Goal: Task Accomplishment & Management: Complete application form

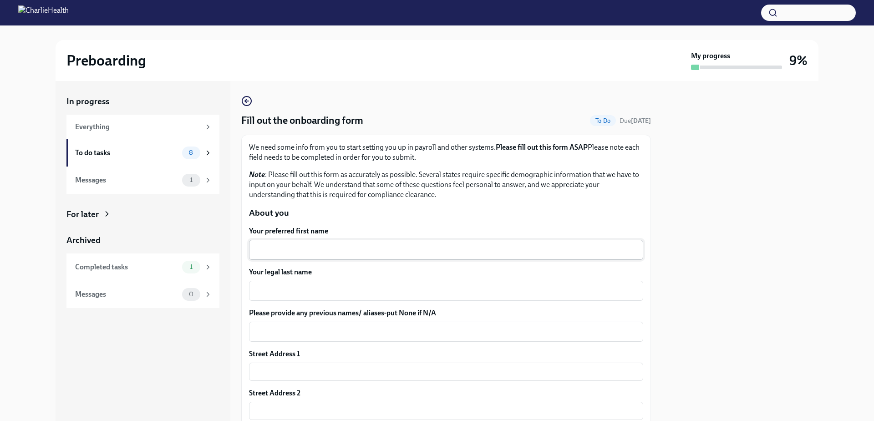
click at [289, 249] on textarea "Your preferred first name" at bounding box center [445, 249] width 383 height 11
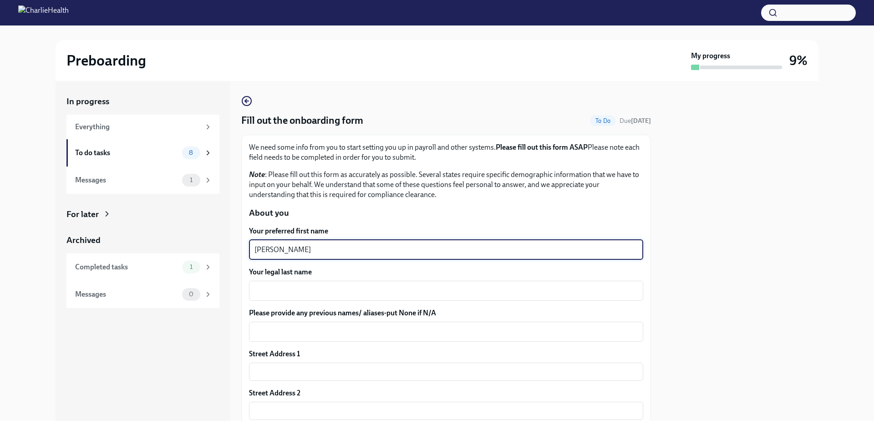
type textarea "[PERSON_NAME]"
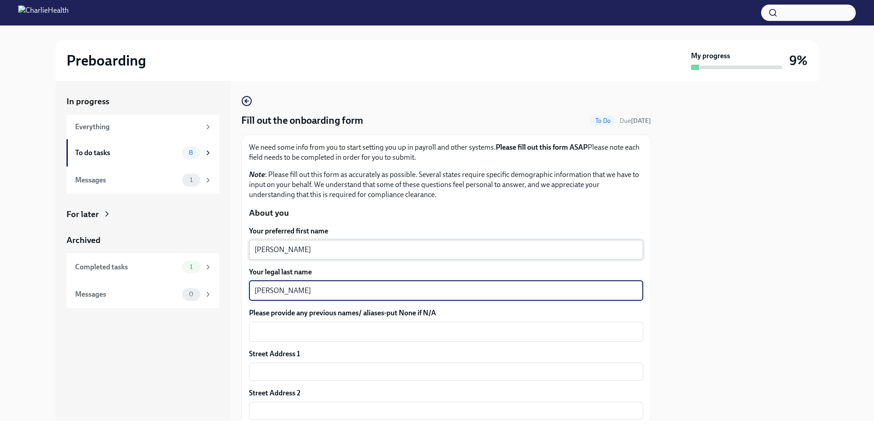
type textarea "[PERSON_NAME]"
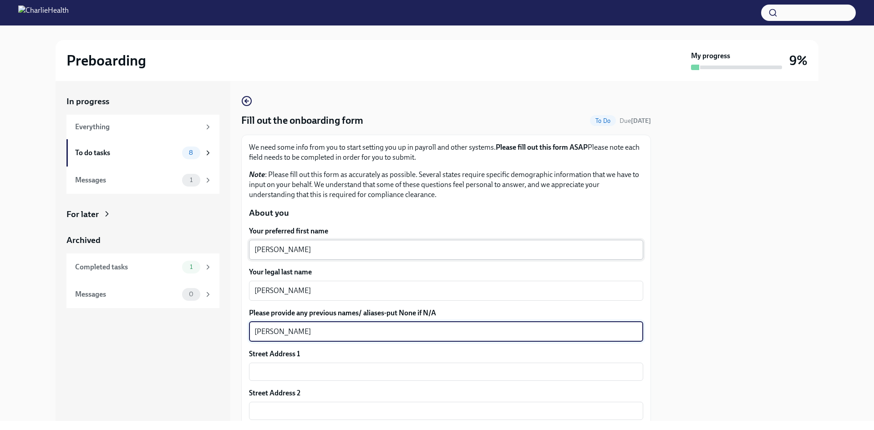
type textarea "[PERSON_NAME]"
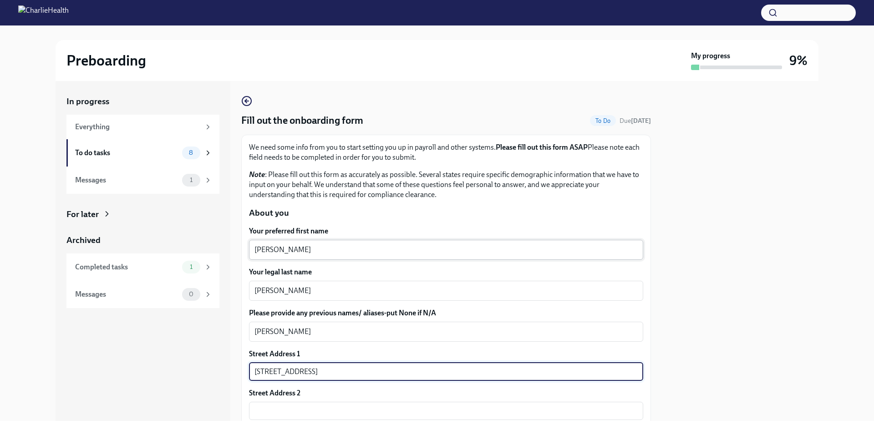
type input "[STREET_ADDRESS]"
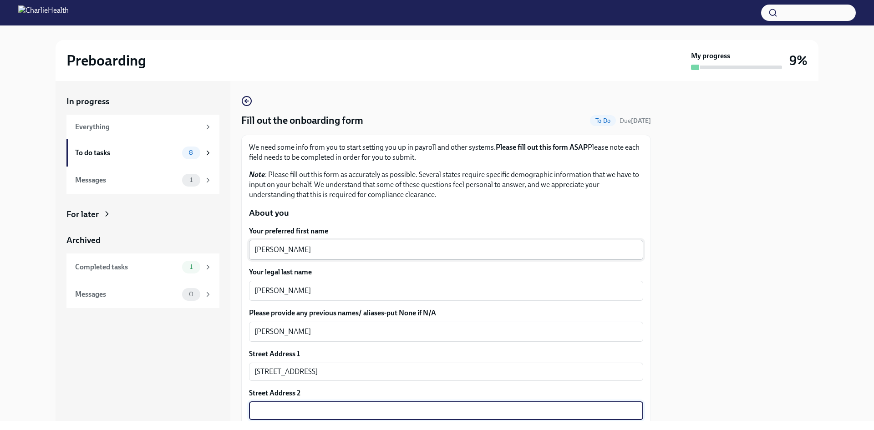
scroll to position [199, 0]
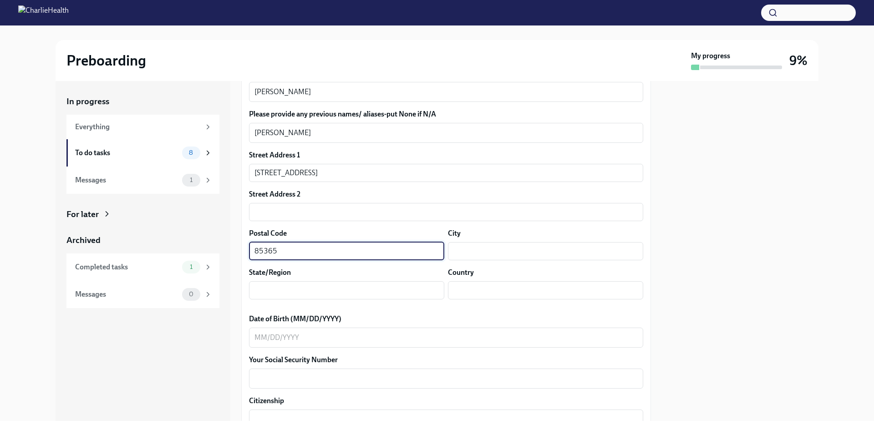
type input "85365"
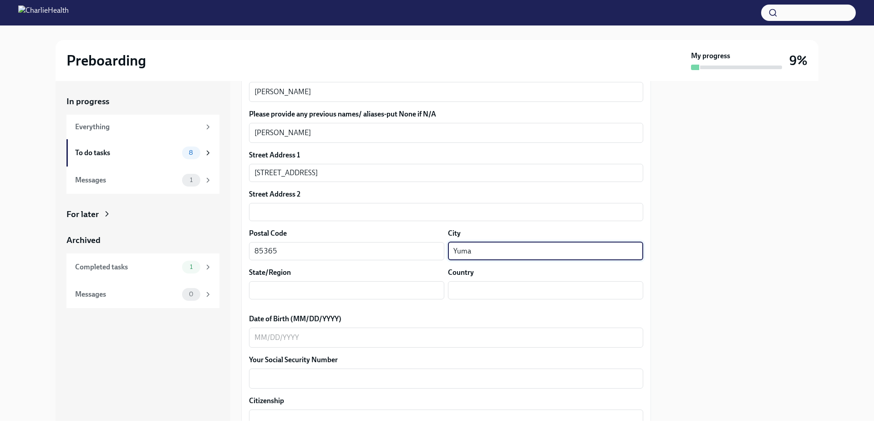
type input "Yuma"
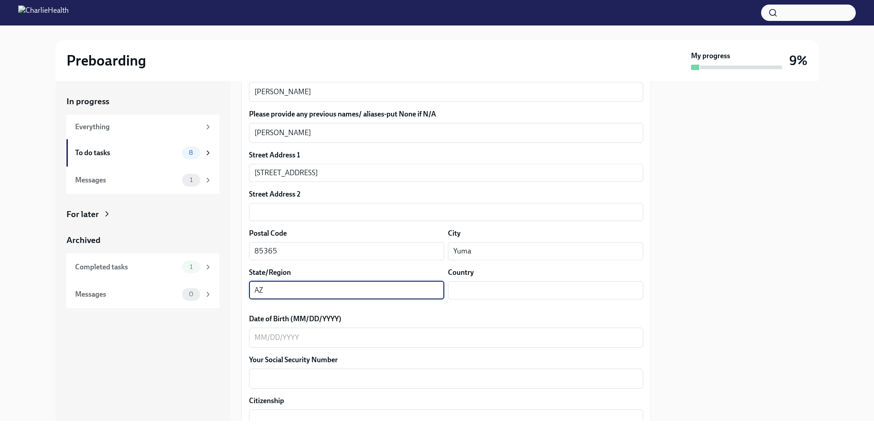
type input "AZ"
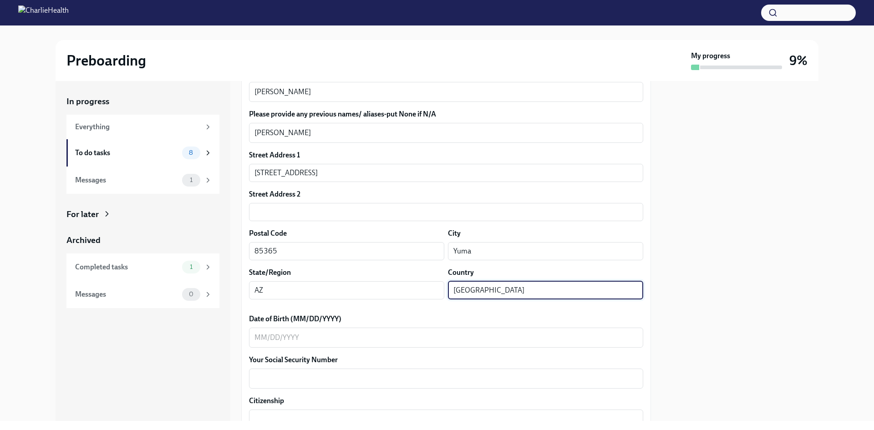
type input "[GEOGRAPHIC_DATA]"
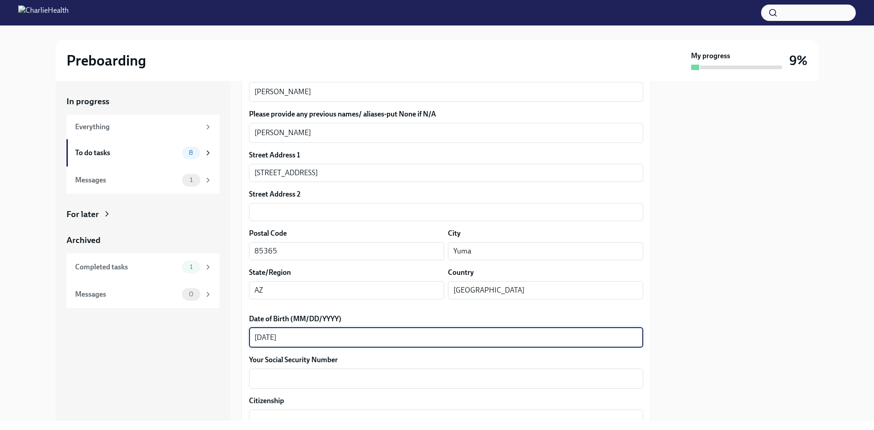
type textarea "[DATE]"
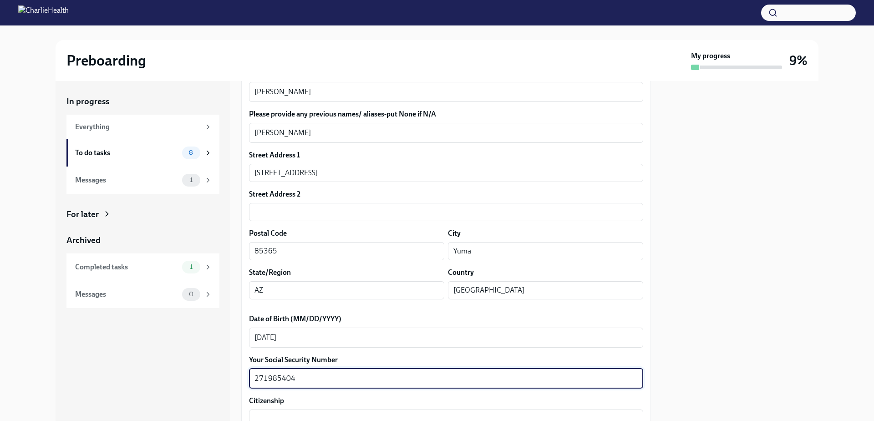
type textarea "271985404"
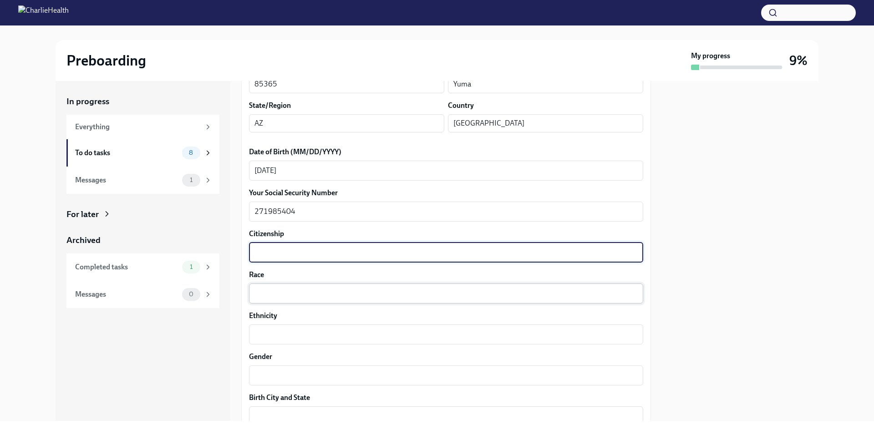
scroll to position [384, 0]
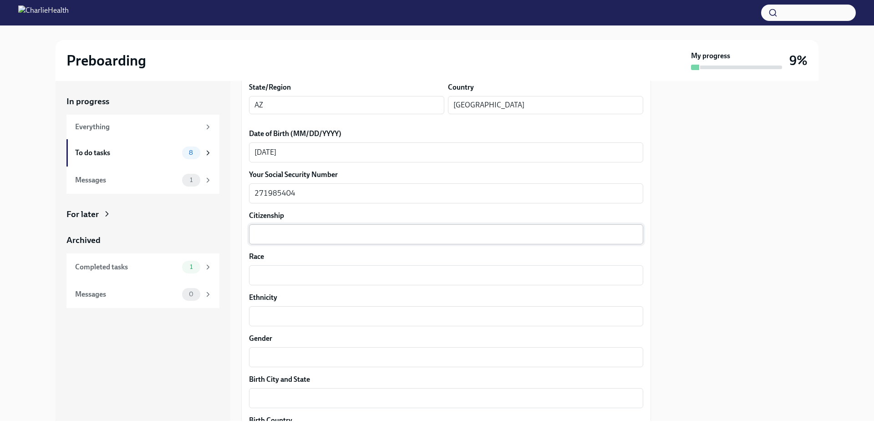
click at [313, 228] on div "x ​" at bounding box center [446, 234] width 394 height 20
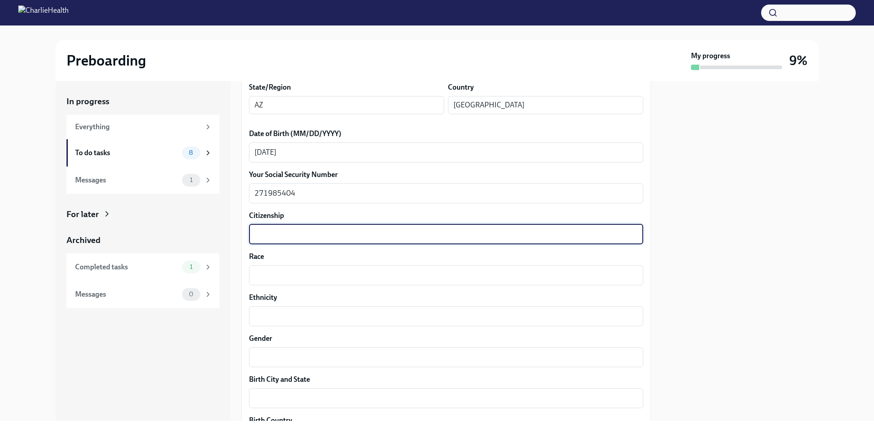
click at [602, 227] on div "x ​" at bounding box center [446, 234] width 394 height 20
click at [628, 233] on textarea "Citizenship" at bounding box center [445, 234] width 383 height 11
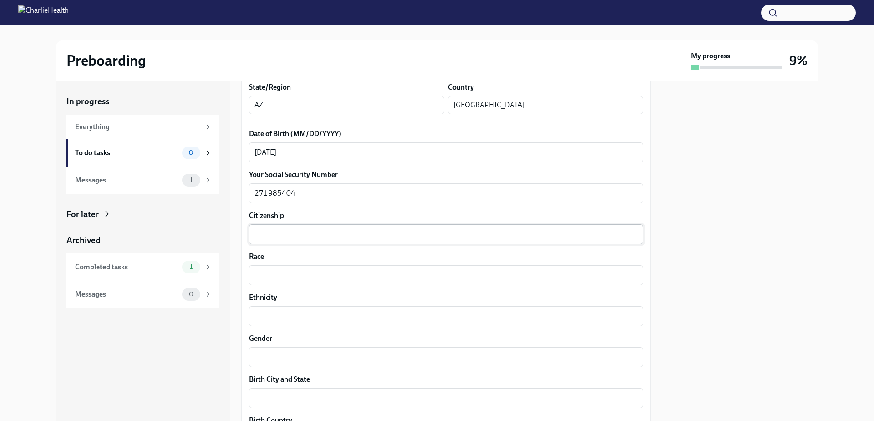
drag, startPoint x: 632, startPoint y: 237, endPoint x: 486, endPoint y: 237, distance: 146.5
click at [628, 237] on div "x ​" at bounding box center [446, 234] width 394 height 20
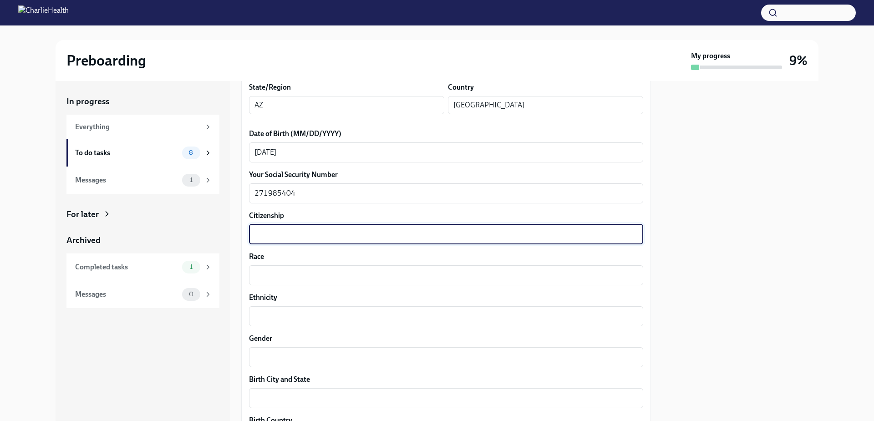
click at [465, 237] on textarea "Citizenship" at bounding box center [445, 234] width 383 height 11
type textarea "US"
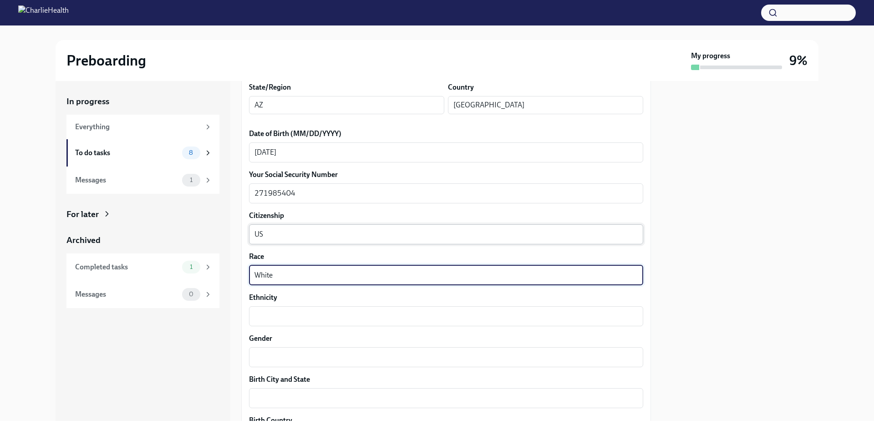
type textarea "White"
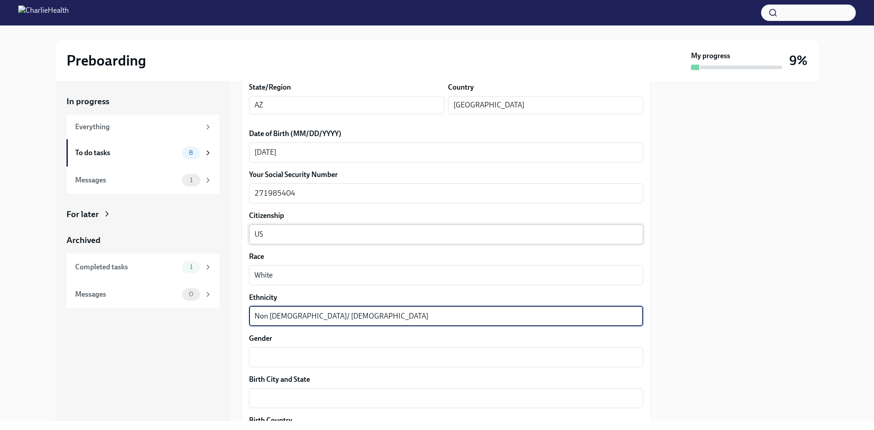
type textarea "Non [DEMOGRAPHIC_DATA]/ [DEMOGRAPHIC_DATA]"
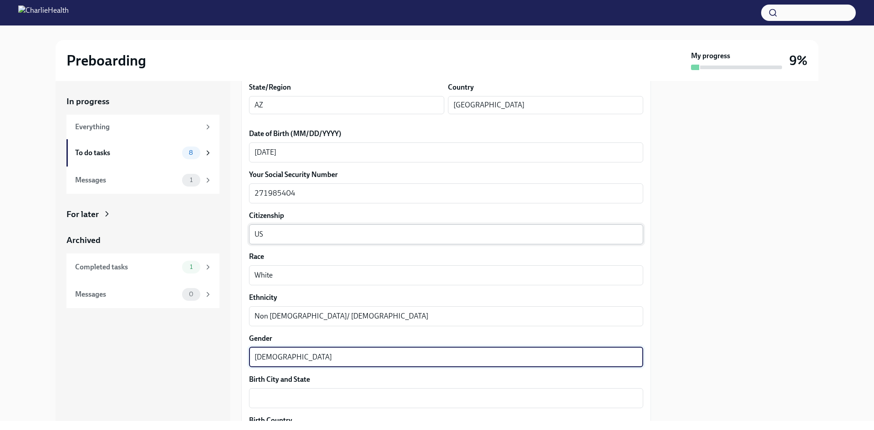
type textarea "[DEMOGRAPHIC_DATA]"
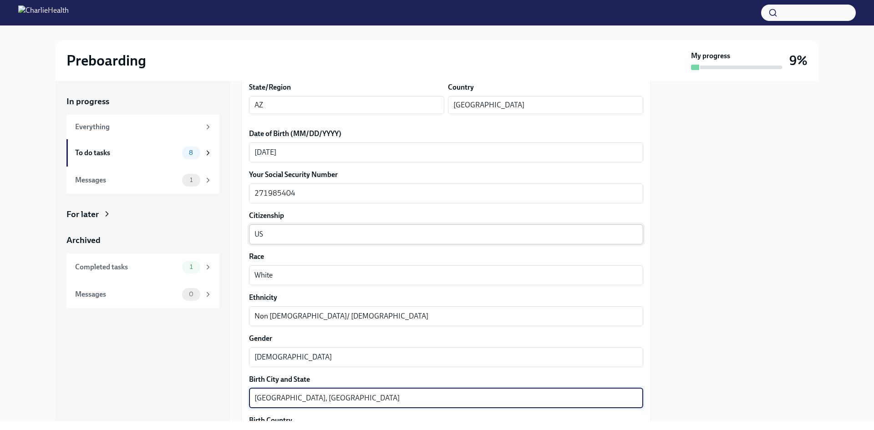
type textarea "[GEOGRAPHIC_DATA], [GEOGRAPHIC_DATA]"
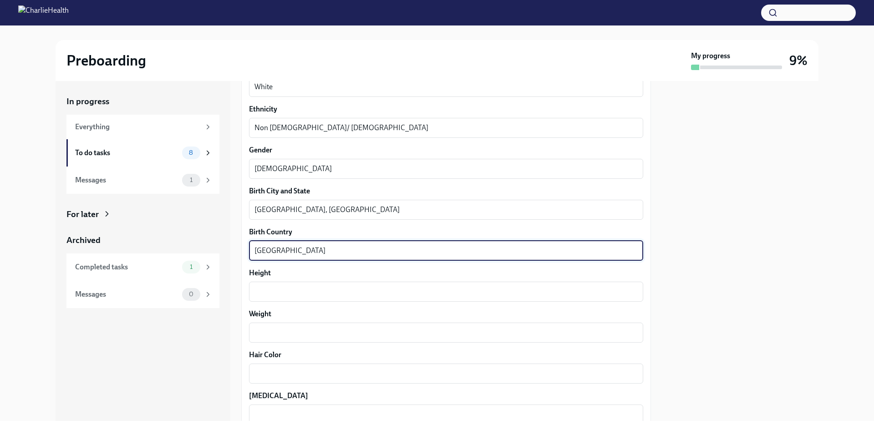
type textarea "[GEOGRAPHIC_DATA]"
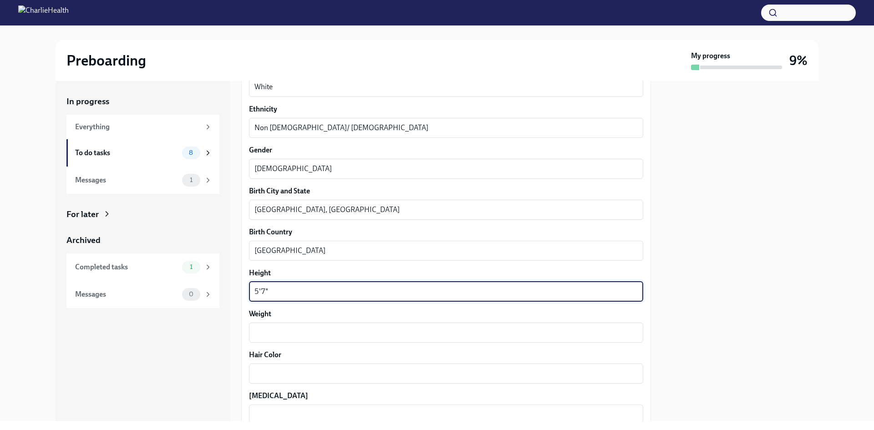
type textarea "5'7""
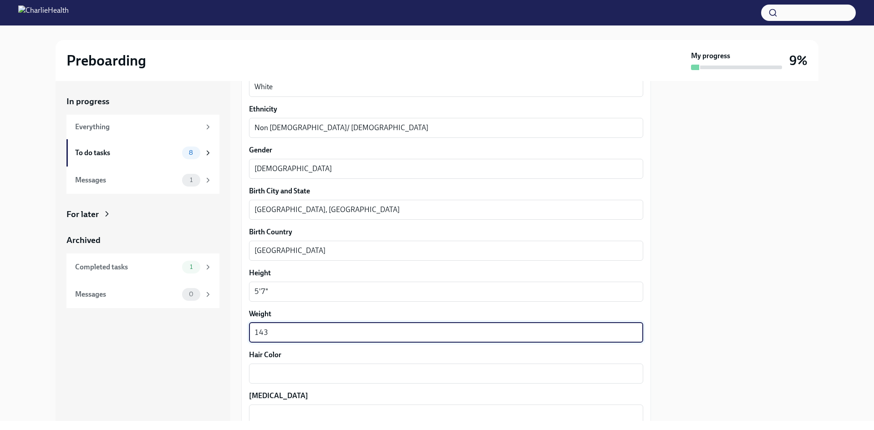
type textarea "143"
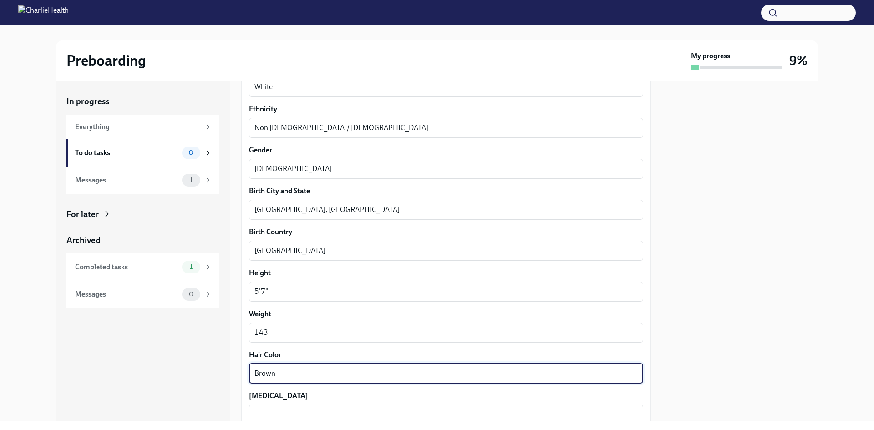
type textarea "Brown"
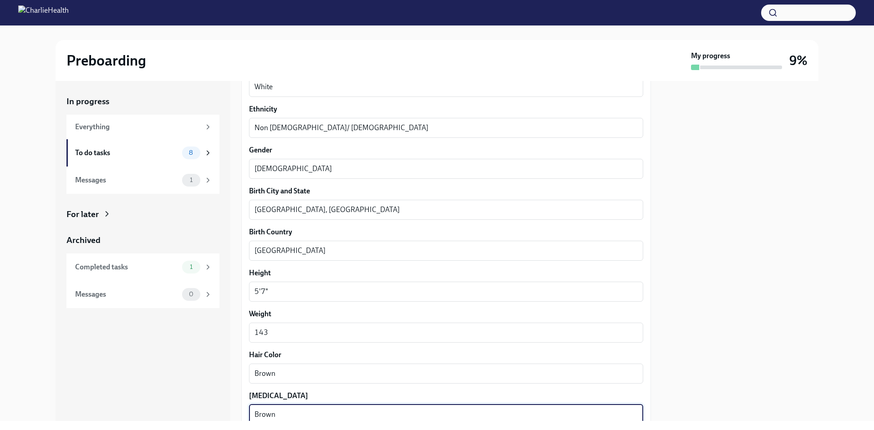
type textarea "Brown"
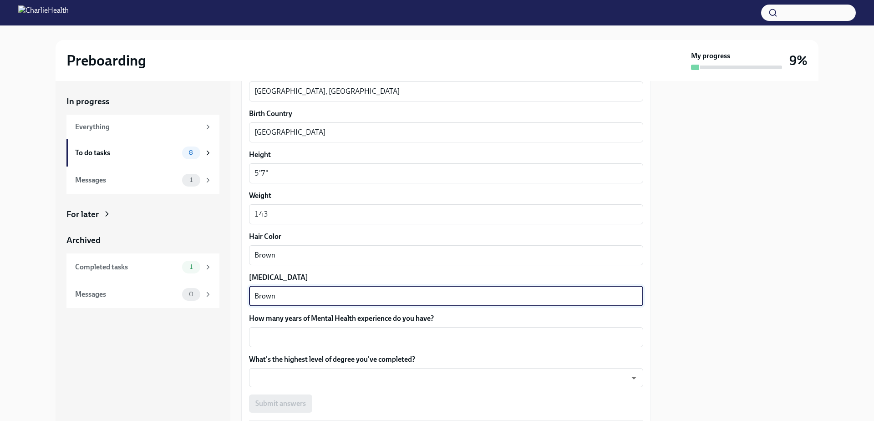
scroll to position [709, 0]
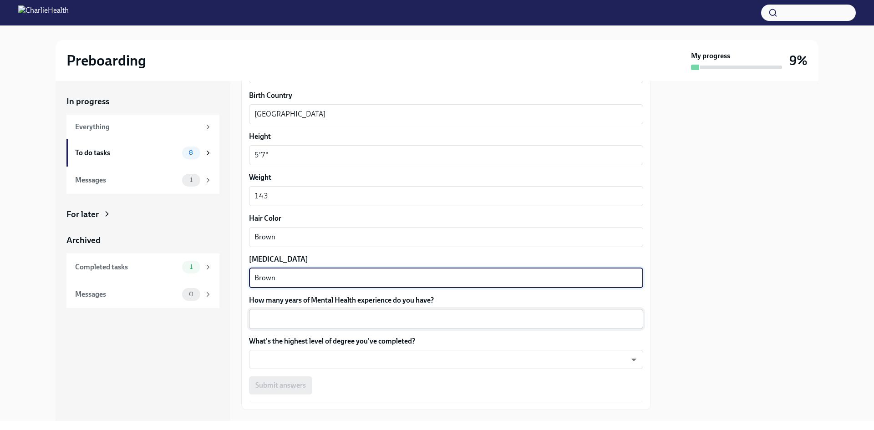
click at [340, 320] on textarea "How many years of Mental Health experience do you have?" at bounding box center [445, 319] width 383 height 11
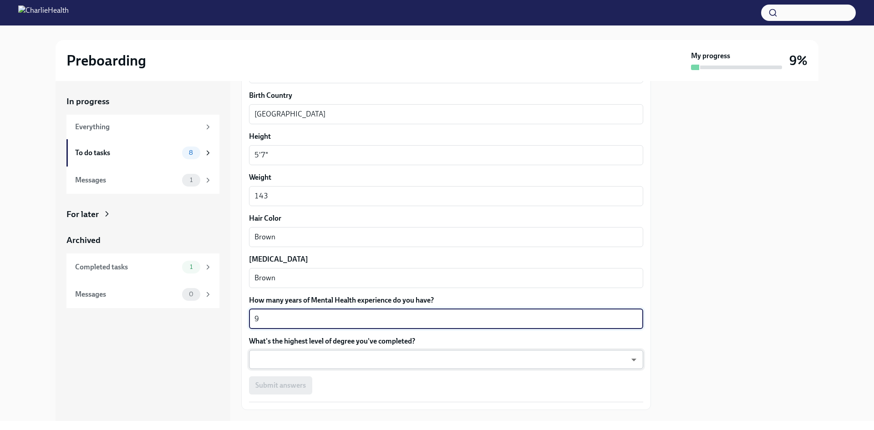
type textarea "9"
click at [592, 359] on body "Preboarding My progress 9% In progress Everything To do tasks 8 Messages 1 For …" at bounding box center [437, 215] width 874 height 430
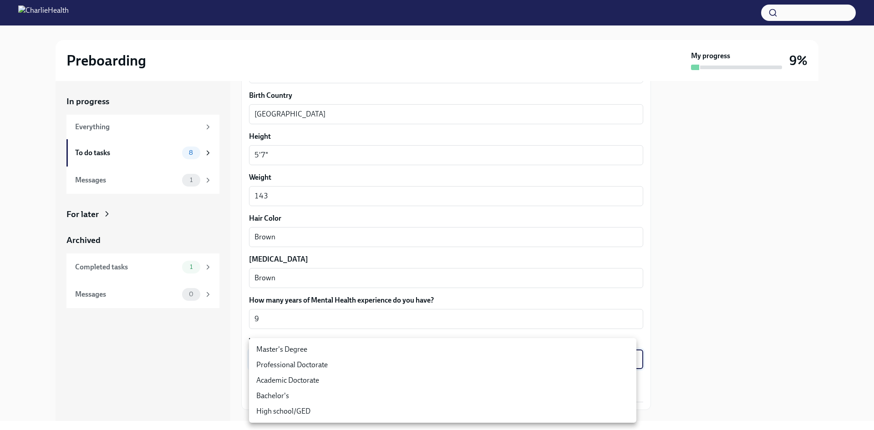
click at [317, 344] on li "Master's Degree" at bounding box center [442, 349] width 387 height 15
type input "2vBr-ghkD"
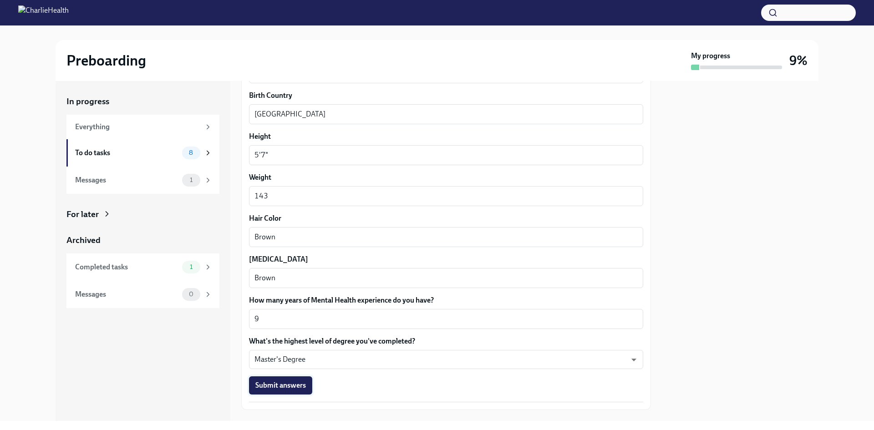
click at [277, 385] on span "Submit answers" at bounding box center [280, 385] width 51 height 9
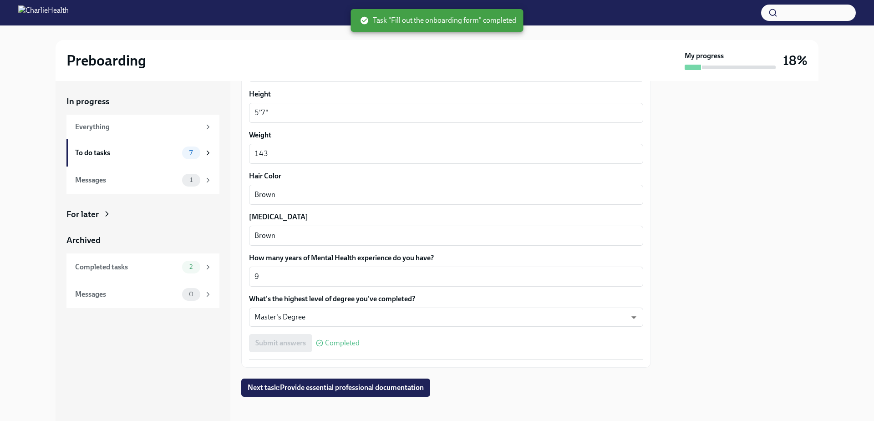
scroll to position [756, 0]
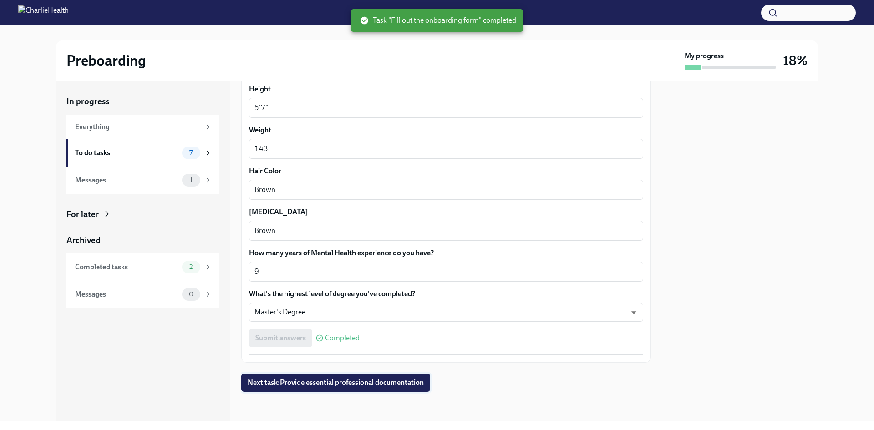
click at [331, 381] on span "Next task : Provide essential professional documentation" at bounding box center [336, 382] width 176 height 9
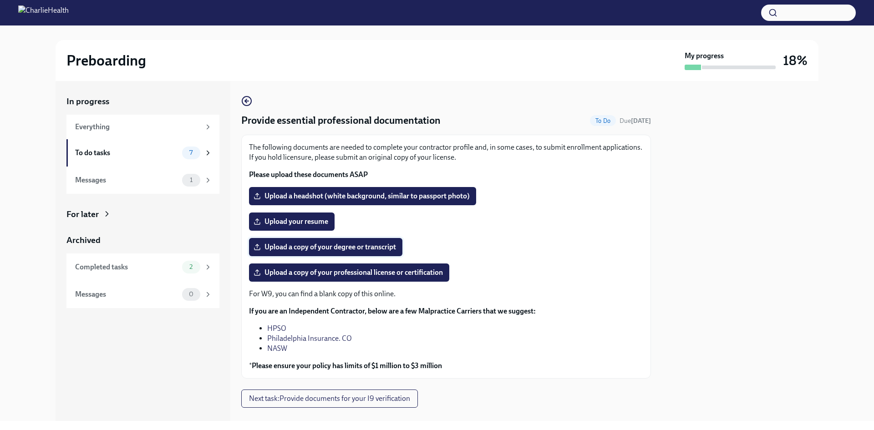
click at [340, 250] on span "Upload a copy of your degree or transcript" at bounding box center [325, 247] width 141 height 9
click at [0, 0] on input "Upload a copy of your degree or transcript" at bounding box center [0, 0] width 0 height 0
click at [300, 273] on span "Upload a copy of your professional license or certification" at bounding box center [348, 272] width 187 height 9
click at [0, 0] on input "Upload a copy of your professional license or certification" at bounding box center [0, 0] width 0 height 0
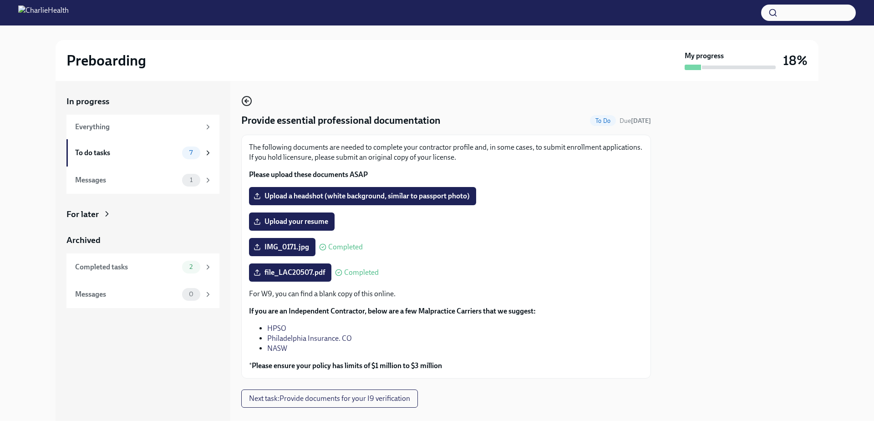
click at [248, 102] on icon "button" at bounding box center [246, 101] width 11 height 11
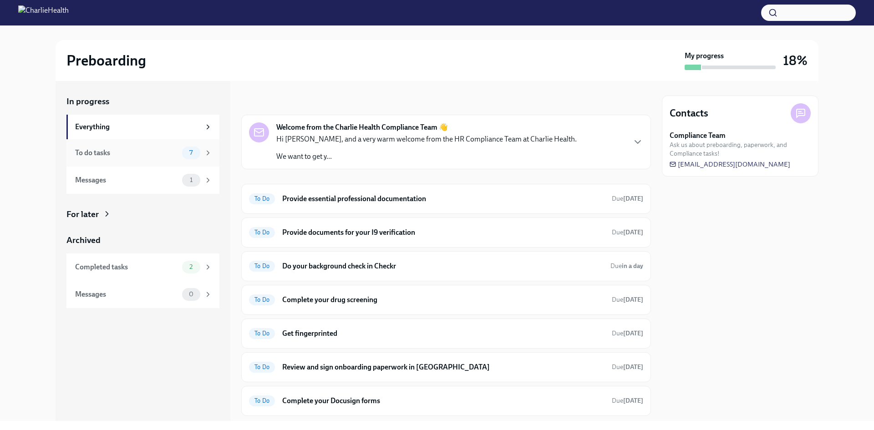
click at [165, 152] on div "To do tasks" at bounding box center [126, 153] width 103 height 10
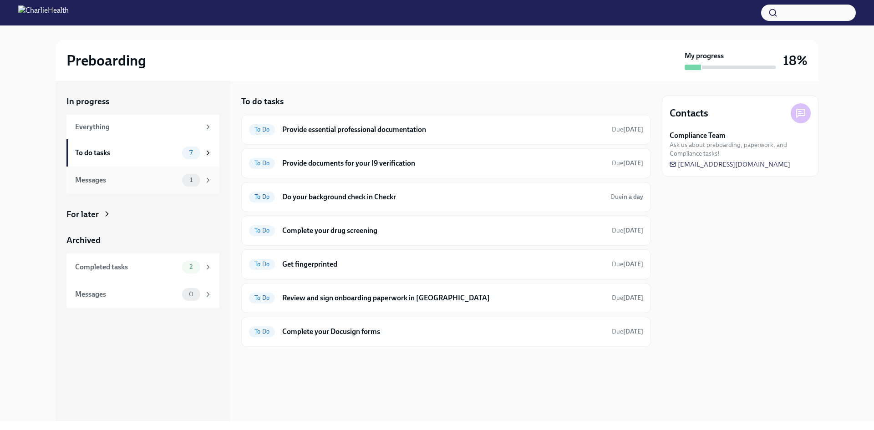
click at [198, 182] on div "1" at bounding box center [191, 180] width 18 height 13
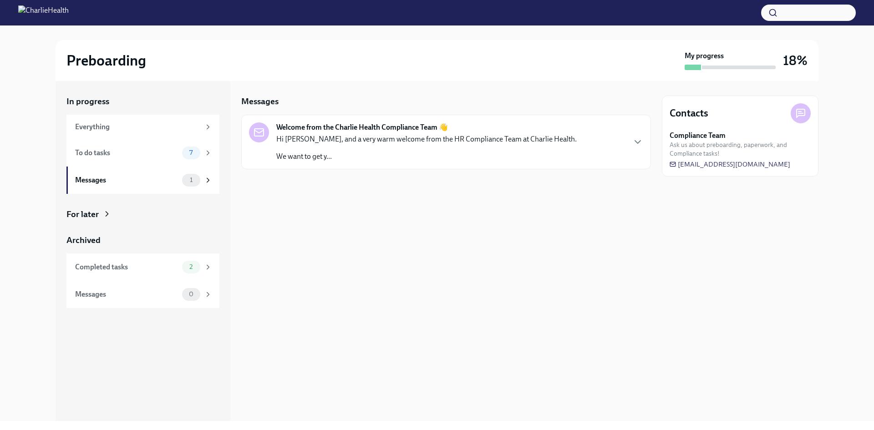
click at [360, 148] on div "Hi [PERSON_NAME], and a very warm welcome from the HR Compliance Team at Charli…" at bounding box center [426, 147] width 300 height 27
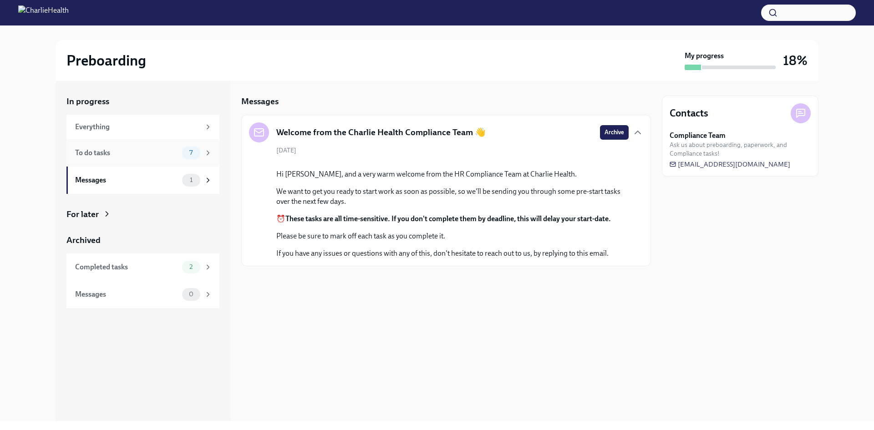
click at [148, 158] on div "To do tasks 7" at bounding box center [143, 153] width 137 height 13
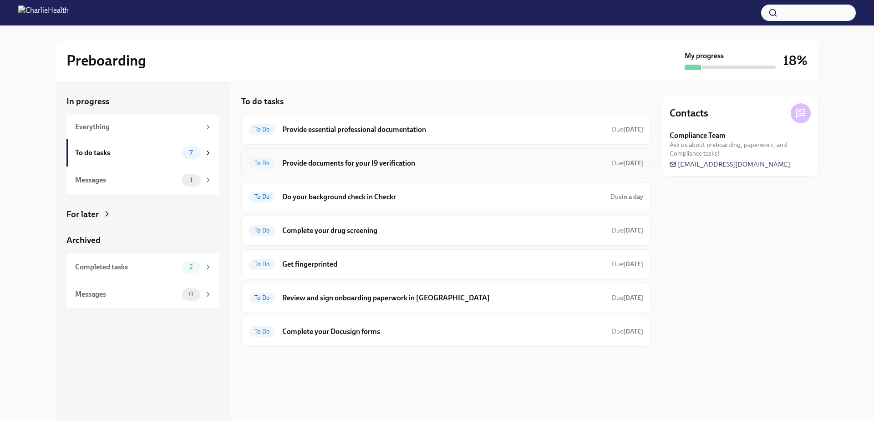
click at [388, 168] on div "To Do Provide documents for your I9 verification Due [DATE]" at bounding box center [446, 163] width 394 height 15
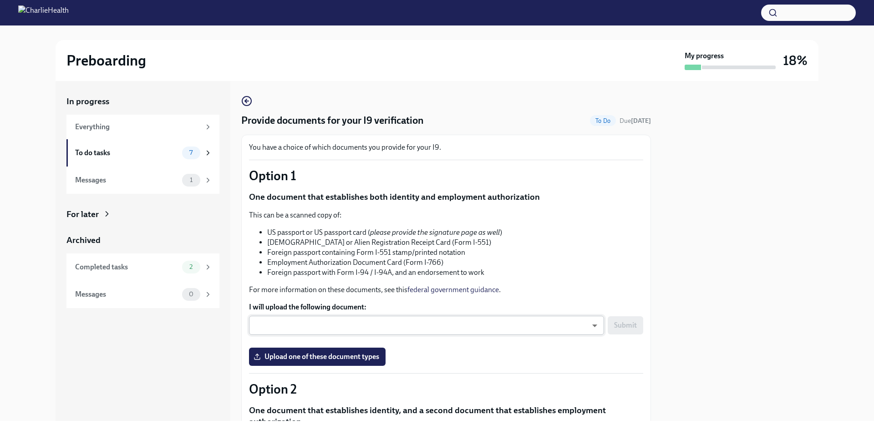
click at [404, 321] on body "Preboarding My progress 18% In progress Everything To do tasks 7 Messages 1 For…" at bounding box center [437, 215] width 874 height 430
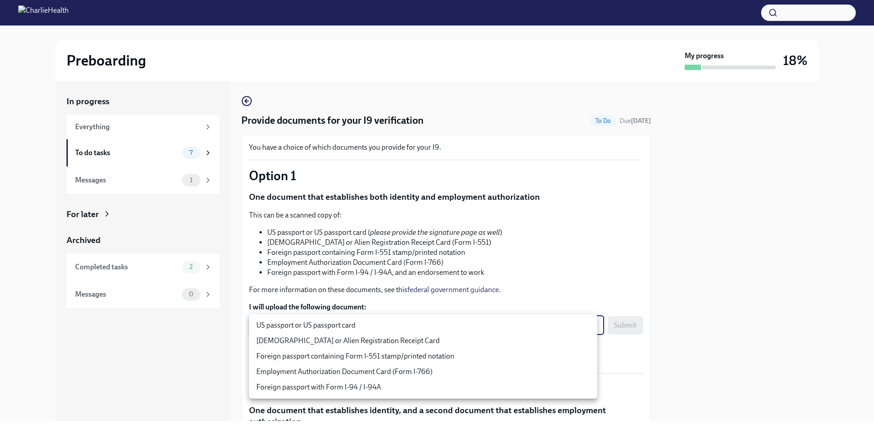
click at [545, 248] on div at bounding box center [437, 215] width 874 height 430
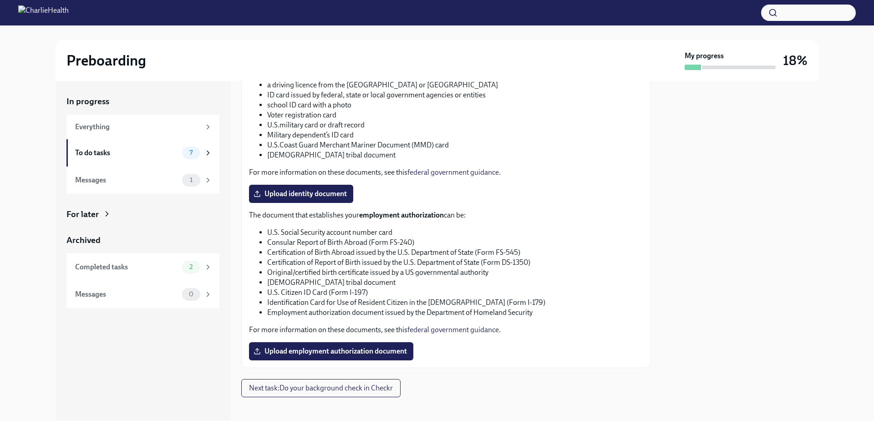
scroll to position [378, 0]
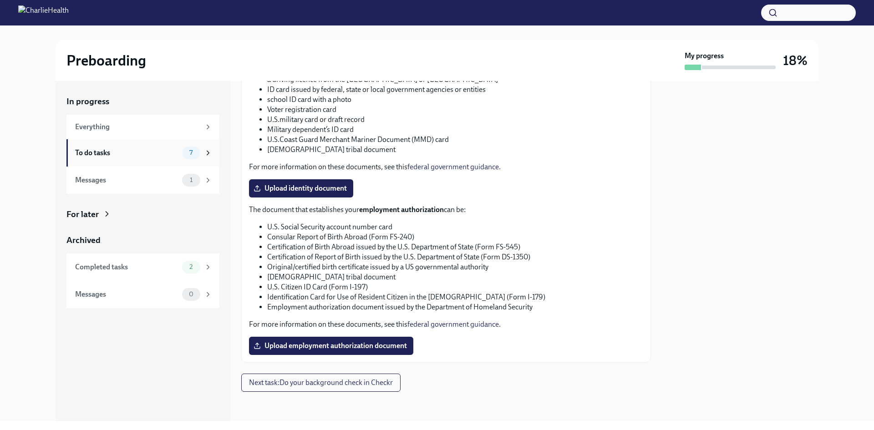
click at [157, 153] on div "To do tasks" at bounding box center [126, 153] width 103 height 10
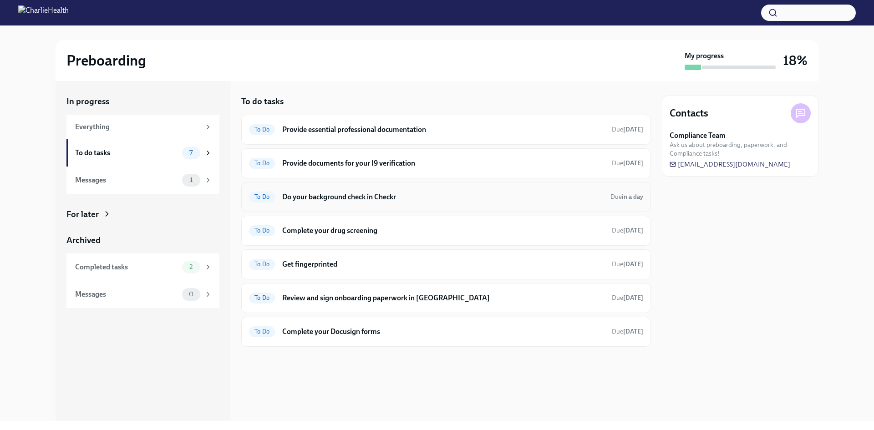
click at [394, 199] on h6 "Do your background check in Checkr" at bounding box center [442, 197] width 321 height 10
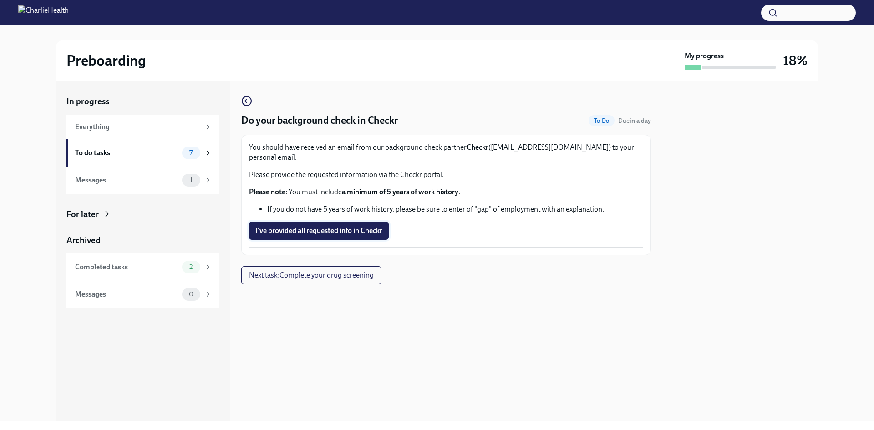
click at [324, 226] on span "I've provided all requested info in Checkr" at bounding box center [318, 230] width 127 height 9
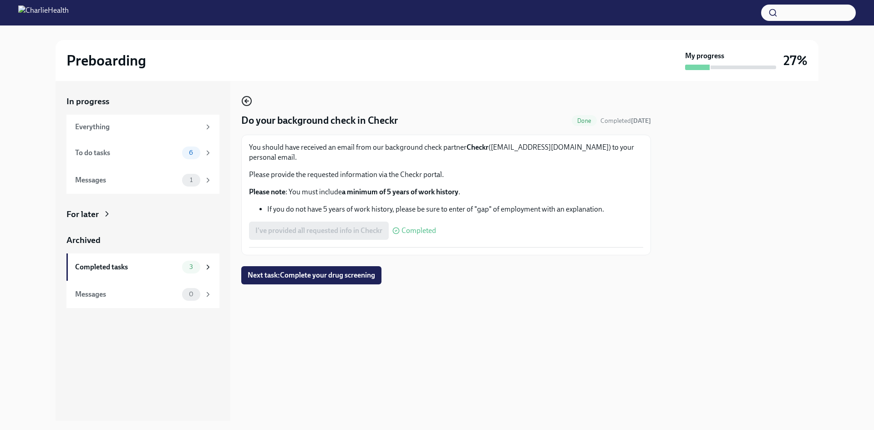
click at [245, 102] on icon "button" at bounding box center [246, 101] width 11 height 11
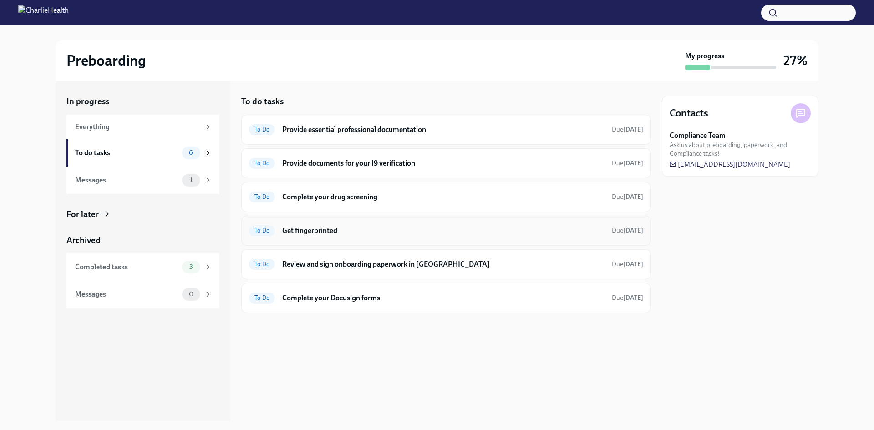
click at [316, 233] on h6 "Get fingerprinted" at bounding box center [443, 231] width 322 height 10
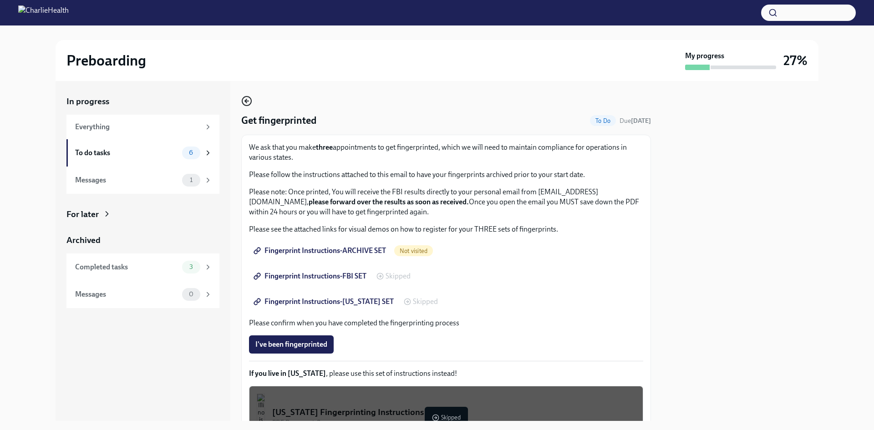
click at [248, 104] on icon "button" at bounding box center [246, 101] width 11 height 11
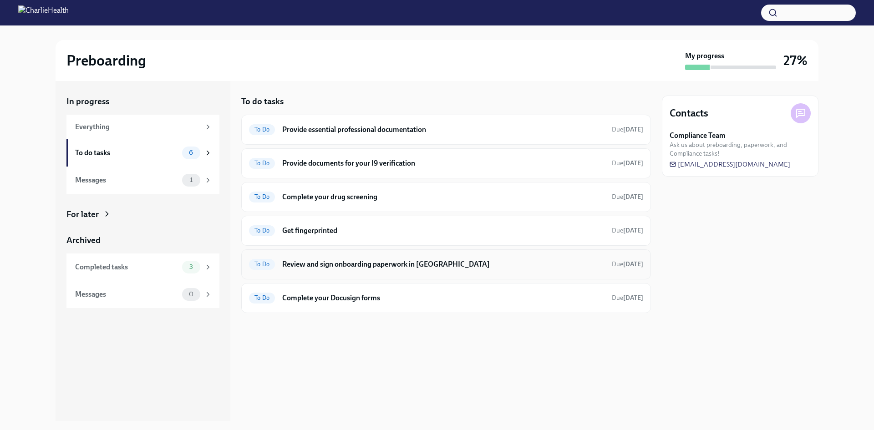
click at [330, 268] on h6 "Review and sign onboarding paperwork in [GEOGRAPHIC_DATA]" at bounding box center [443, 264] width 322 height 10
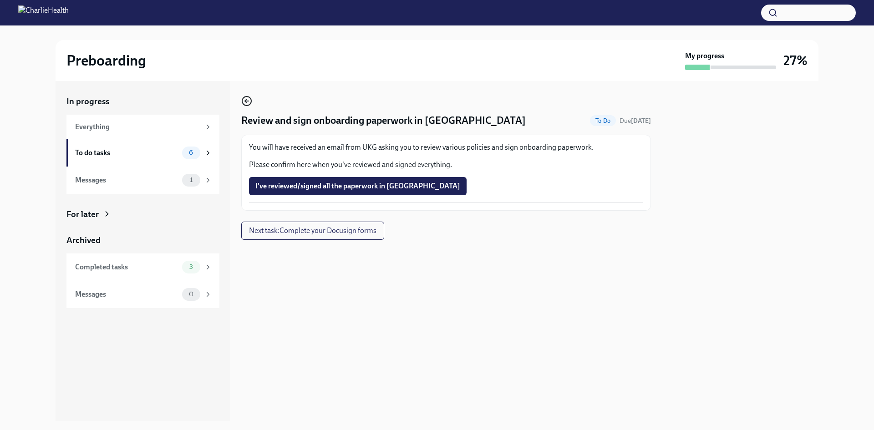
click at [247, 97] on icon "button" at bounding box center [246, 101] width 11 height 11
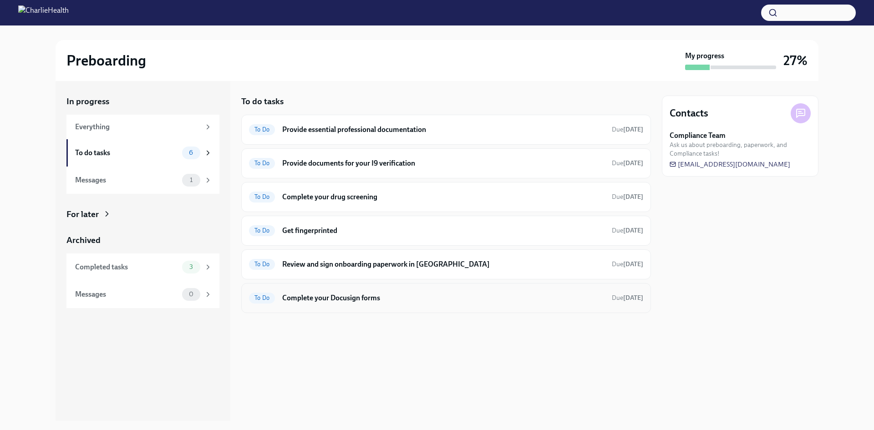
click at [366, 304] on div "To Do Complete your Docusign forms Due [DATE]" at bounding box center [446, 298] width 394 height 15
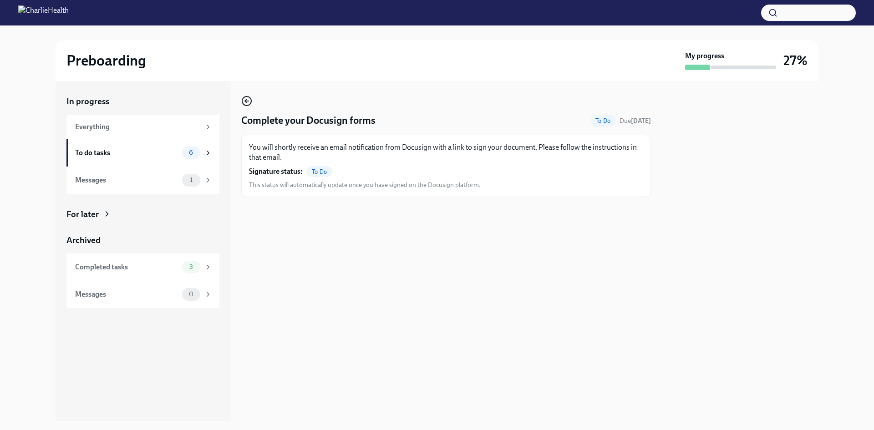
click at [246, 99] on icon "button" at bounding box center [246, 101] width 2 height 4
